Goal: Subscribe to service/newsletter

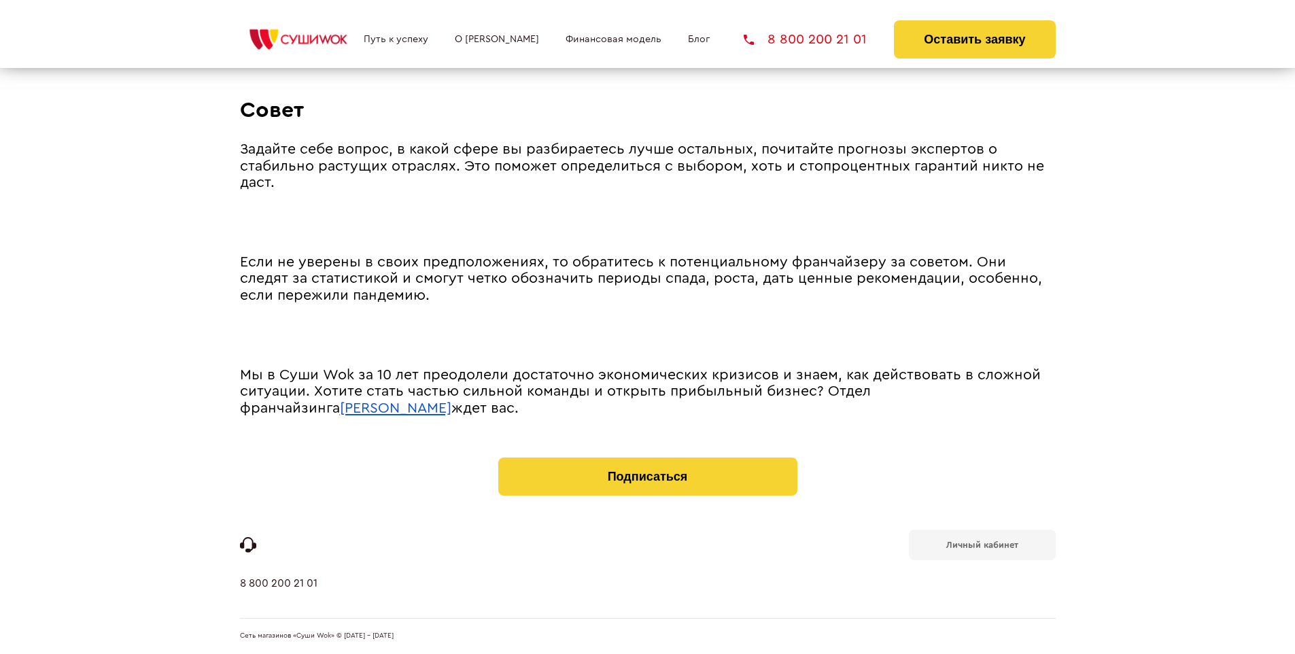
scroll to position [1884, 0]
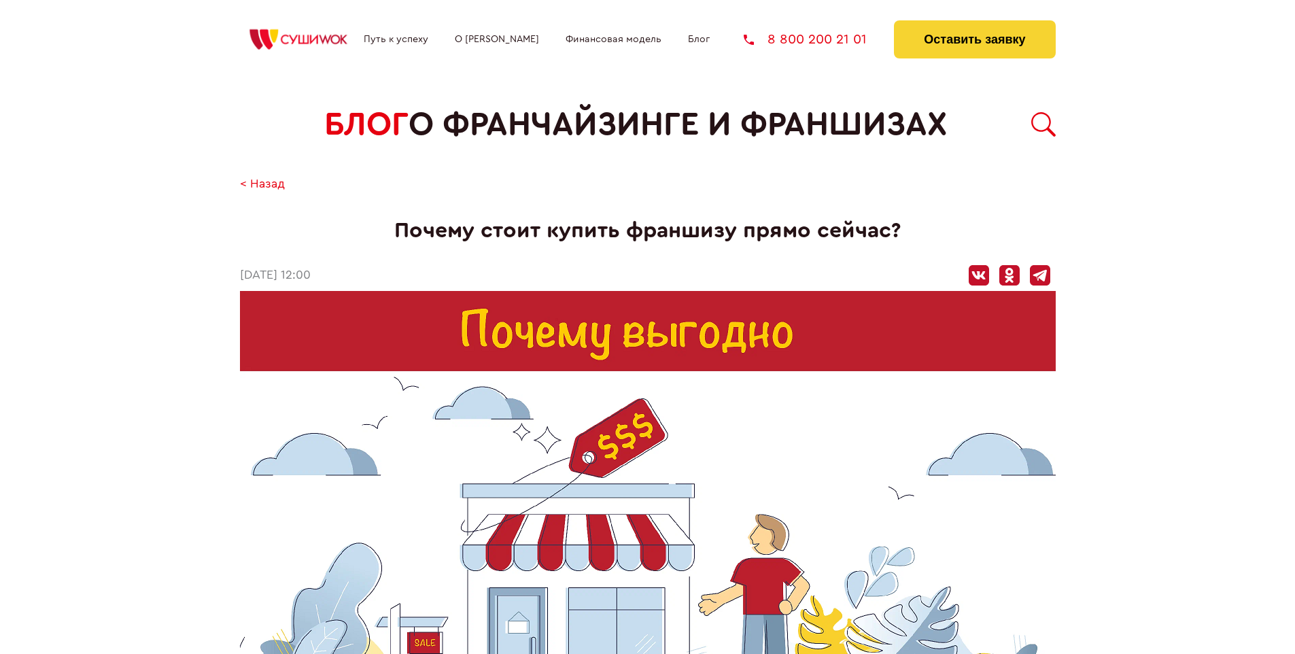
scroll to position [802, 0]
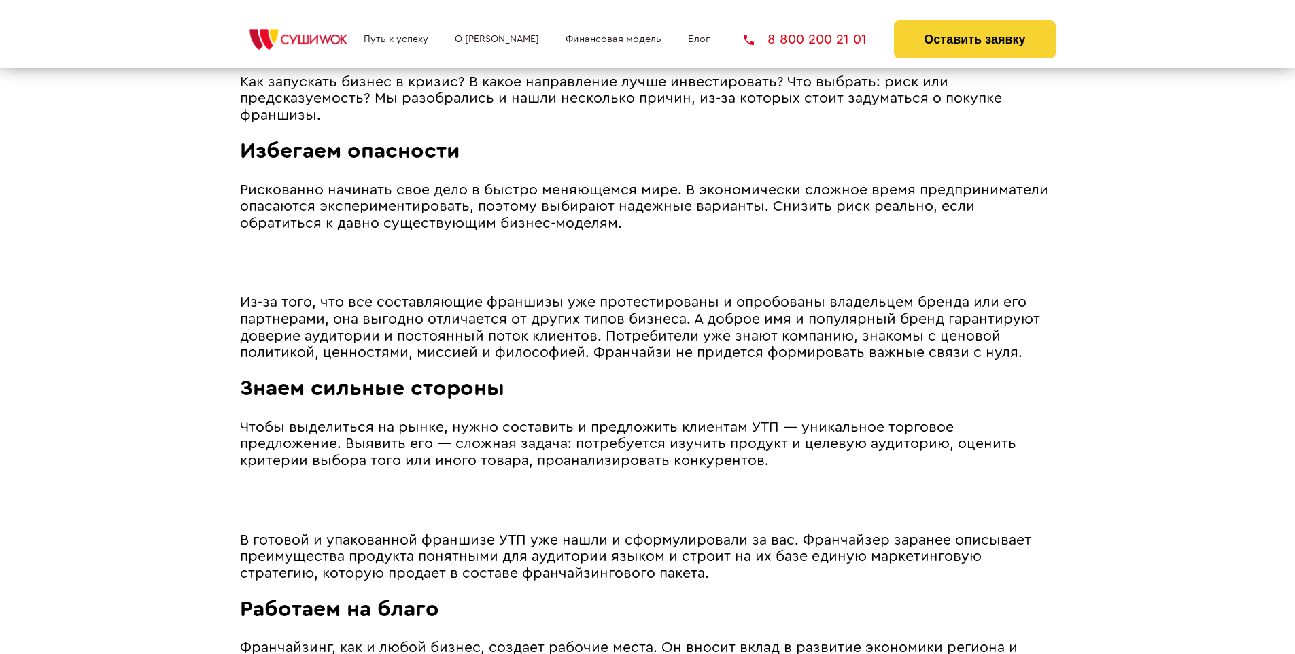
click at [637, 299] on span "Из-за того, что все составляющие франшизы уже протестированы и опробованы владе…" at bounding box center [640, 327] width 800 height 65
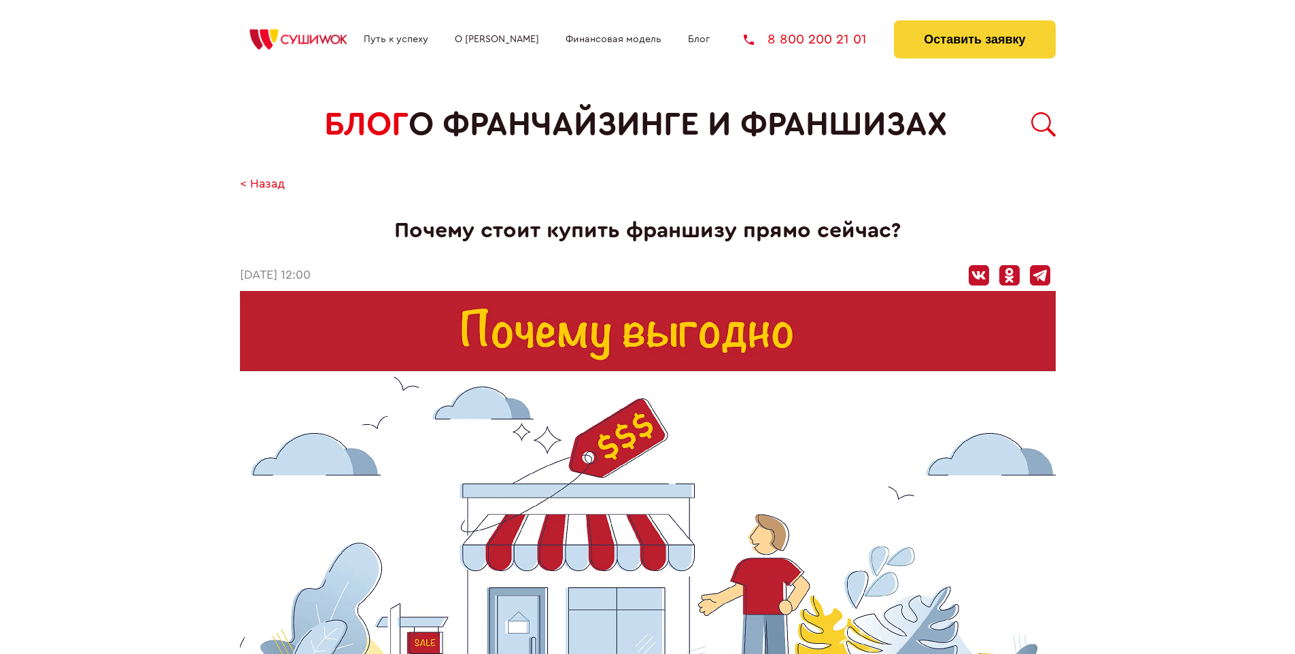
scroll to position [1901, 0]
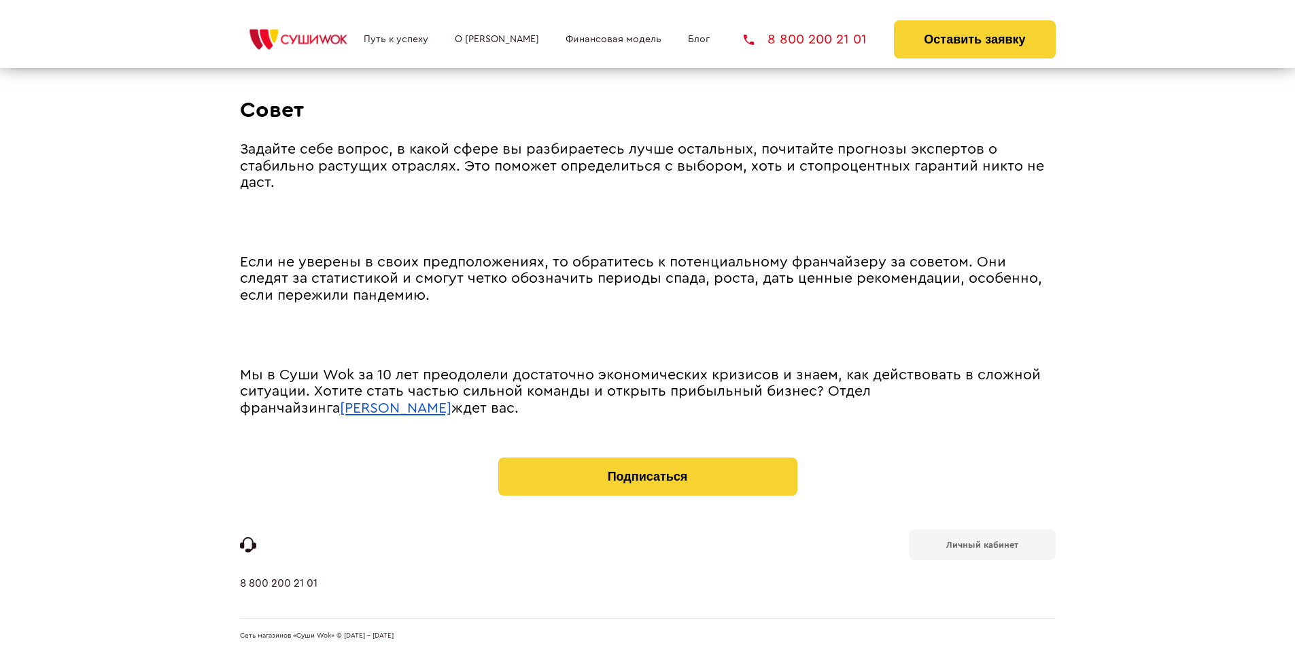
click at [982, 544] on b "Личный кабинет" at bounding box center [983, 545] width 72 height 9
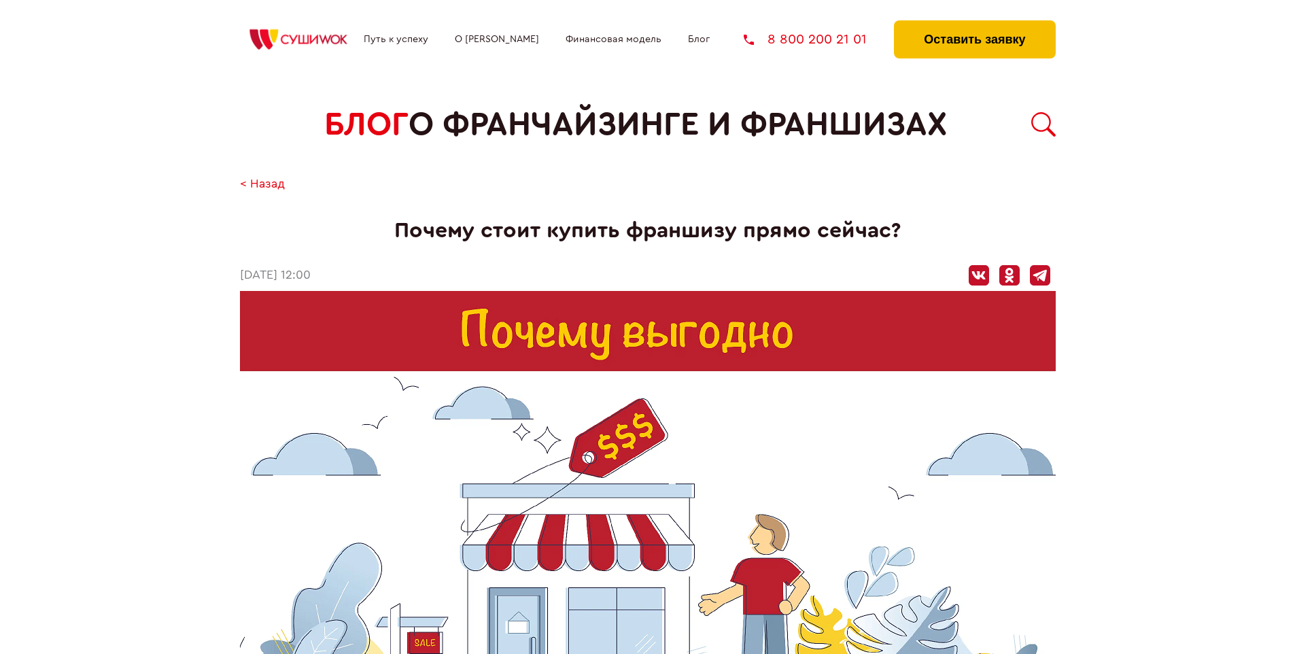
click at [974, 24] on button "Оставить заявку" at bounding box center [974, 39] width 161 height 38
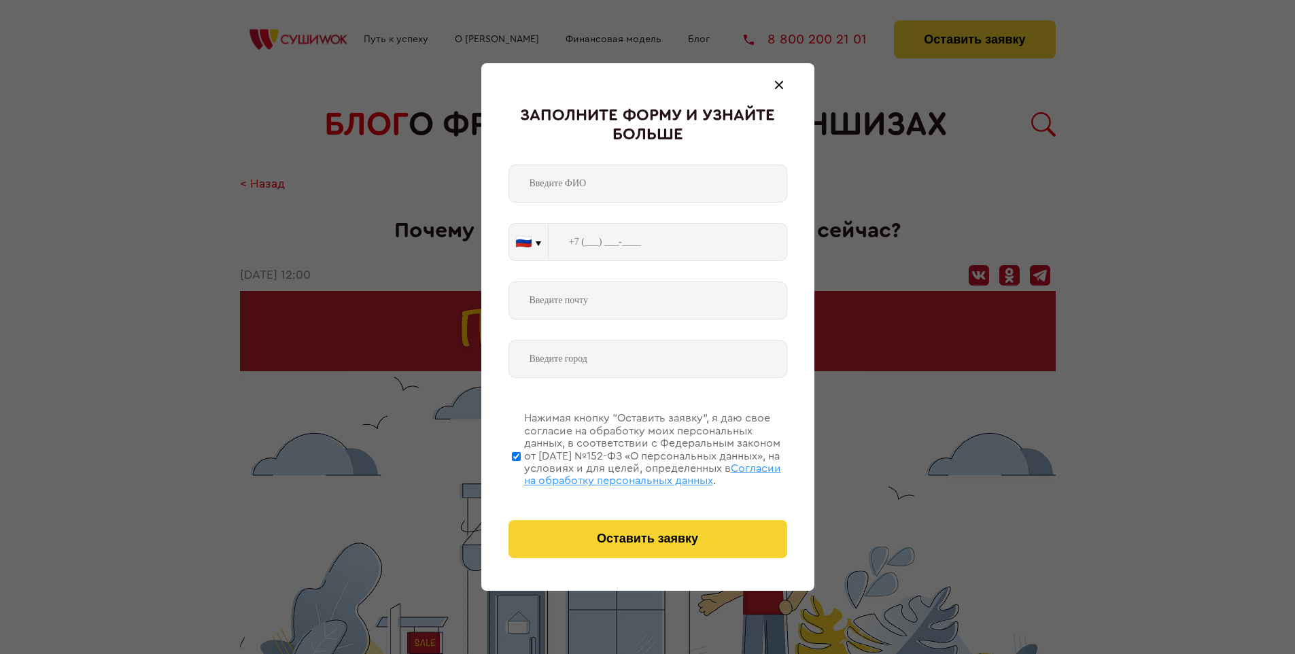
click at [630, 473] on span "Согласии на обработку персональных данных" at bounding box center [652, 474] width 257 height 23
click at [521, 473] on input "Нажимая кнопку “Оставить заявку”, я даю свое согласие на обработку моих персона…" at bounding box center [516, 456] width 9 height 109
checkbox input "false"
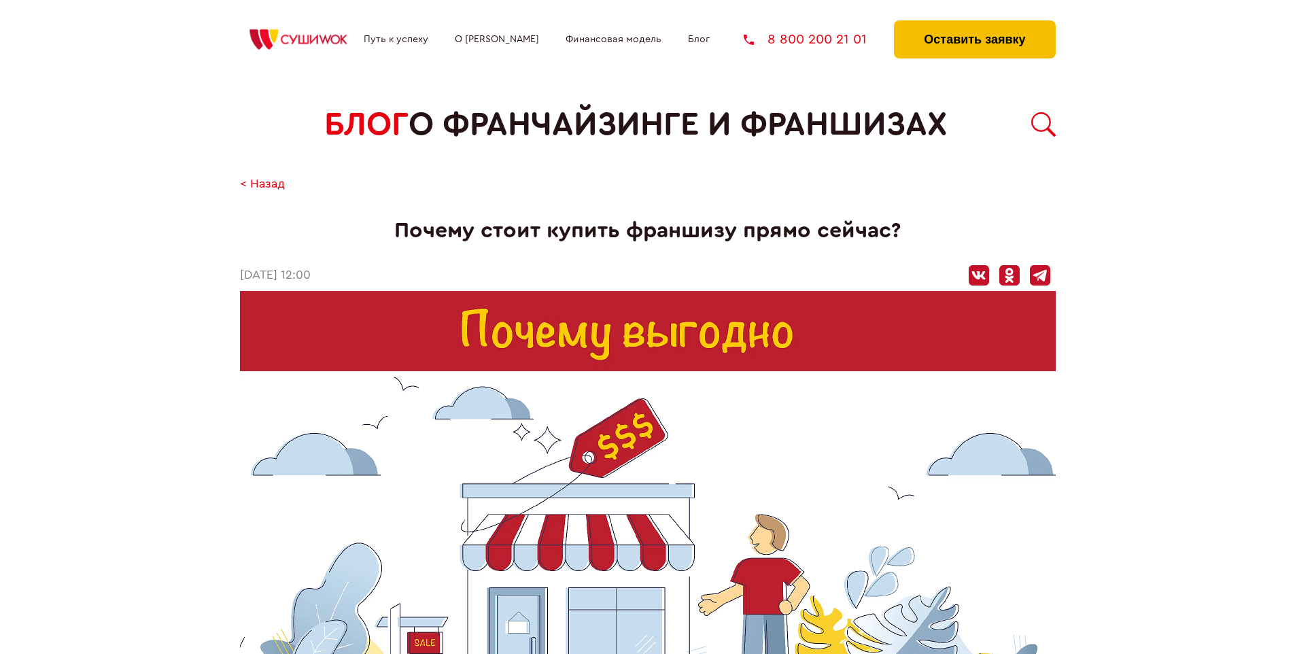
click at [974, 24] on button "Оставить заявку" at bounding box center [974, 39] width 161 height 38
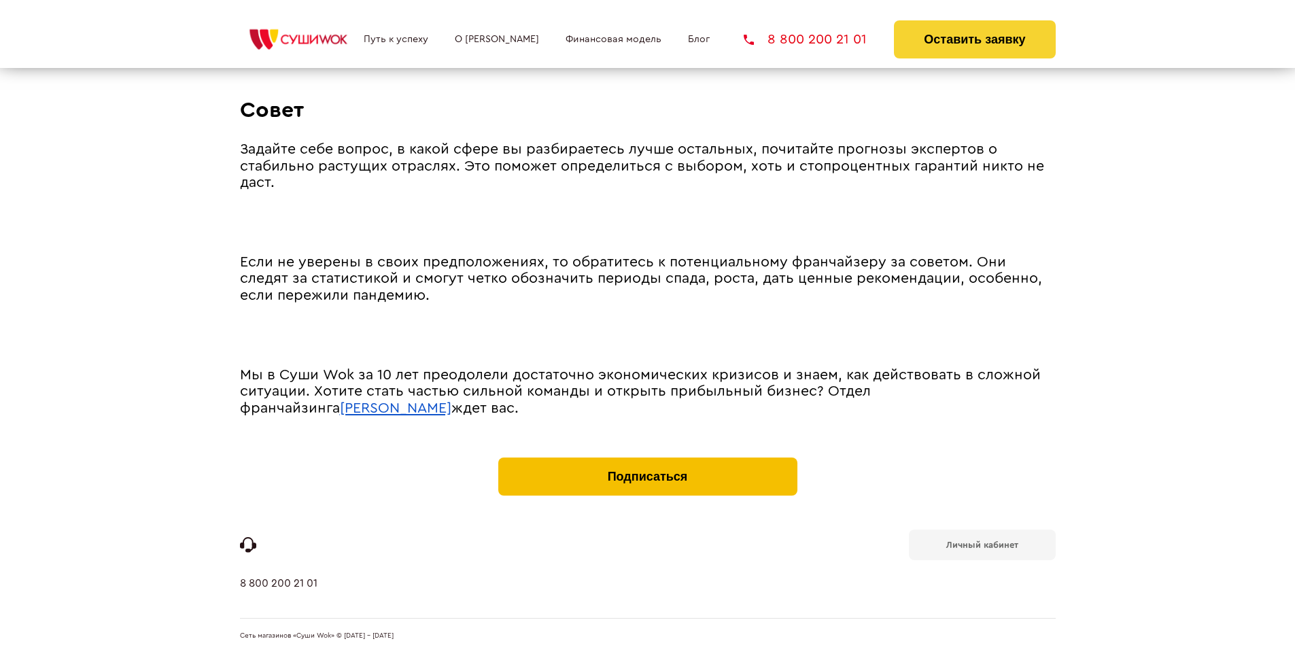
click at [647, 461] on button "Подписаться" at bounding box center [647, 477] width 299 height 38
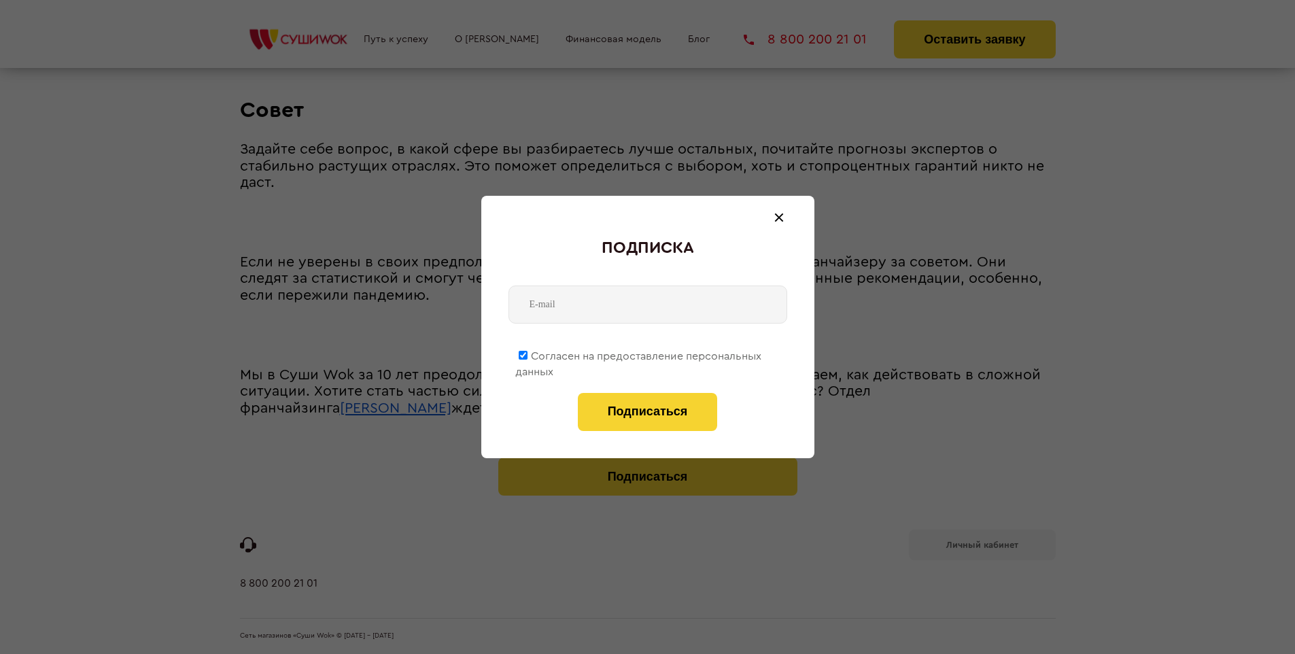
click at [639, 354] on span "Согласен на предоставление персональных данных" at bounding box center [638, 364] width 246 height 27
click at [528, 354] on input "Согласен на предоставление персональных данных" at bounding box center [523, 355] width 9 height 9
checkbox input "false"
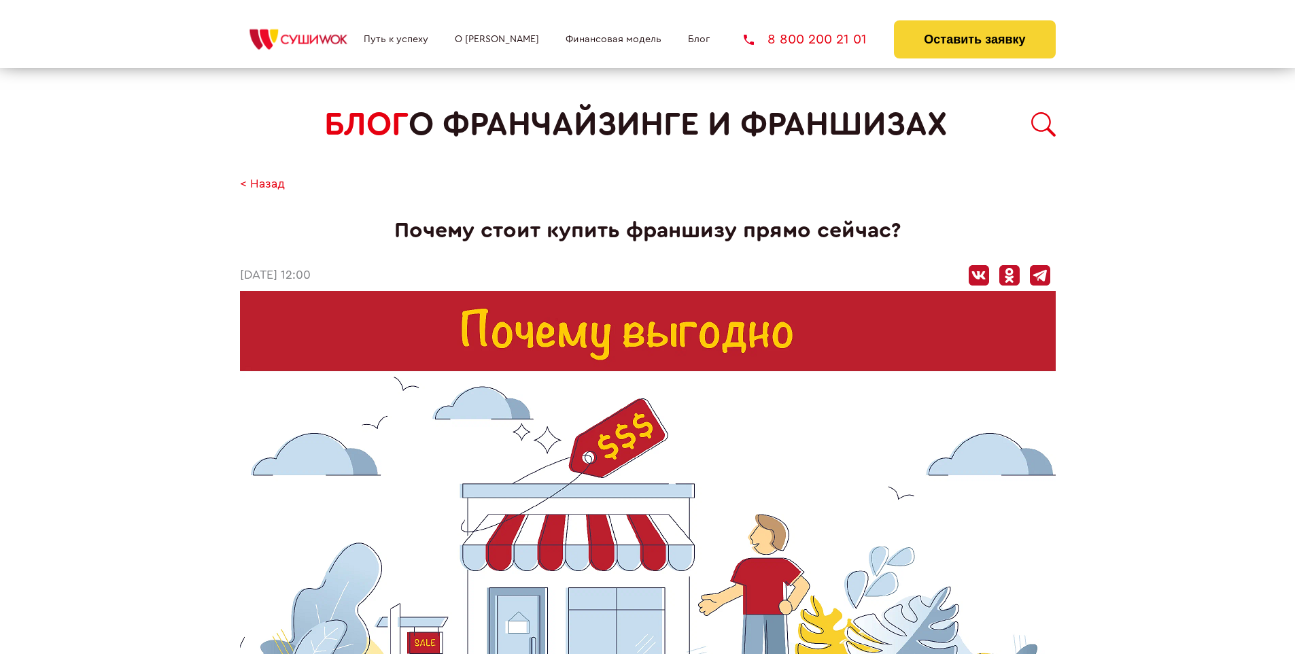
scroll to position [1901, 0]
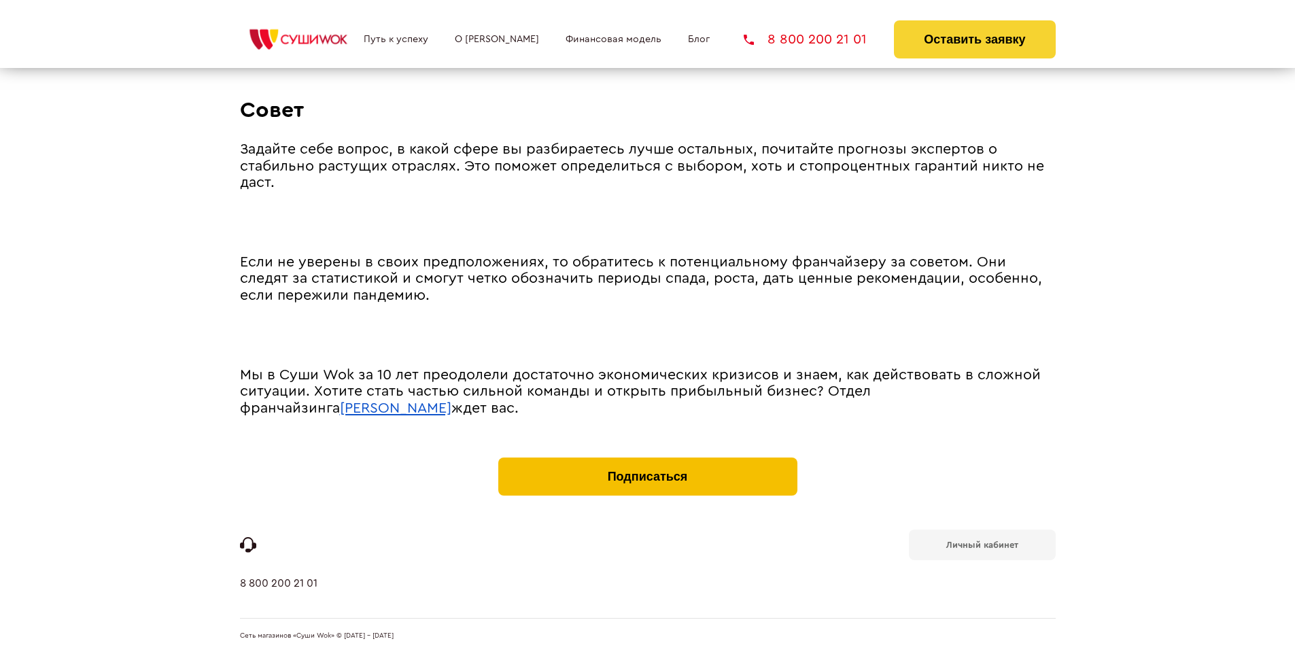
click at [647, 461] on button "Подписаться" at bounding box center [647, 477] width 299 height 38
